Goal: Participate in discussion: Engage in conversation with other users on a specific topic

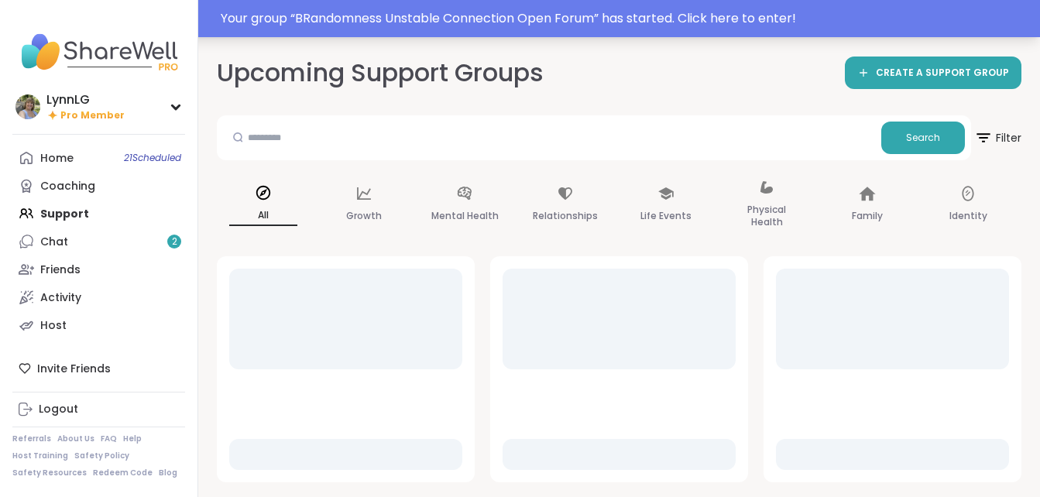
click at [578, 16] on div "Your group “ BRandomness Unstable Connection Open Forum ” has started. Click he…" at bounding box center [626, 18] width 810 height 19
